Goal: Check status: Check status

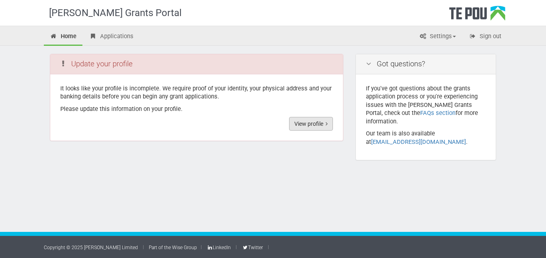
click at [311, 123] on link "View profile" at bounding box center [311, 124] width 44 height 14
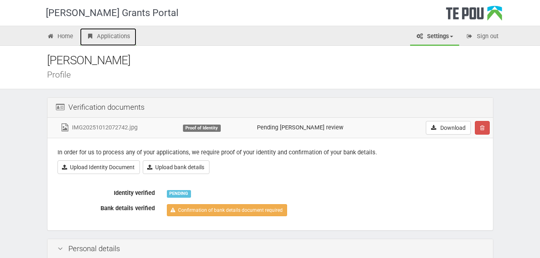
click at [122, 37] on link "Applications" at bounding box center [108, 37] width 56 height 18
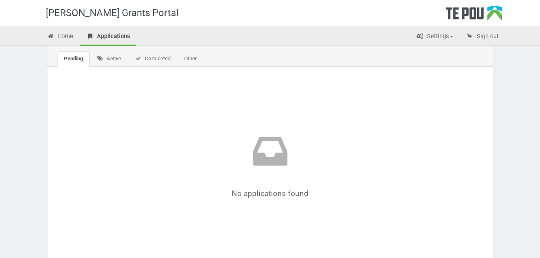
scroll to position [35, 0]
click at [154, 64] on link "Completed" at bounding box center [152, 58] width 49 height 15
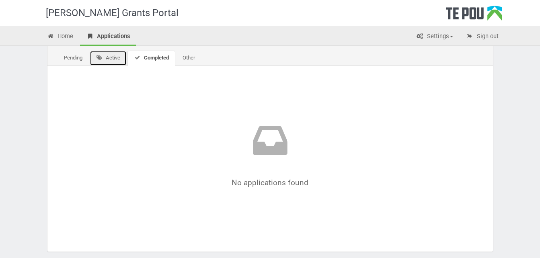
click at [117, 58] on link "Active" at bounding box center [108, 58] width 37 height 15
click at [185, 62] on link "Other" at bounding box center [189, 58] width 25 height 15
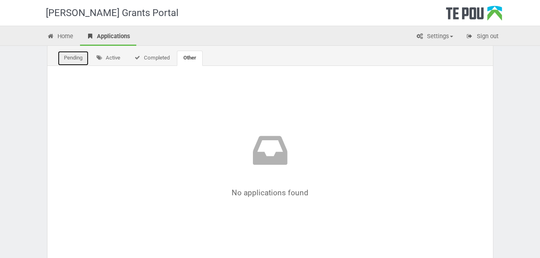
click at [75, 60] on link "Pending" at bounding box center [72, 58] width 31 height 15
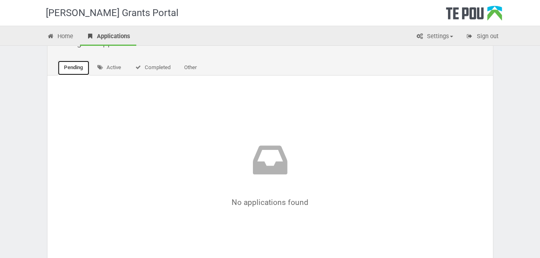
scroll to position [0, 0]
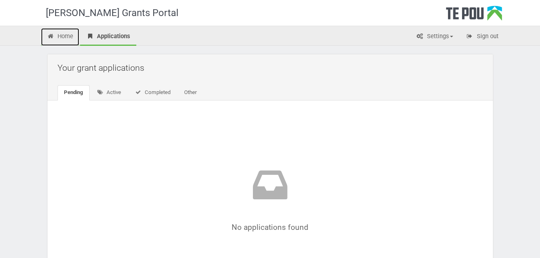
click at [66, 38] on link "Home" at bounding box center [60, 37] width 39 height 18
